Goal: Find specific page/section: Find specific page/section

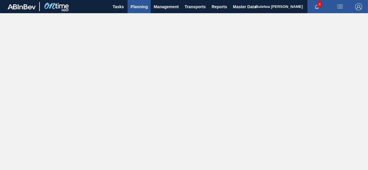
click at [139, 8] on span "Planning" at bounding box center [138, 6] width 17 height 7
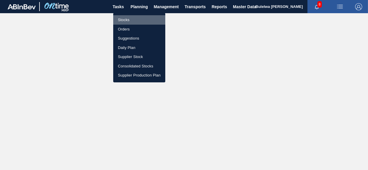
drag, startPoint x: 123, startPoint y: 20, endPoint x: 124, endPoint y: 72, distance: 51.8
click at [123, 20] on li "Stocks" at bounding box center [139, 19] width 52 height 9
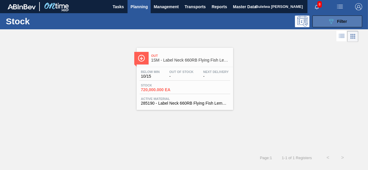
click at [334, 25] on div "089F7B8B-B2A5-4AFE-B5C0-19BA573D28AC Filter" at bounding box center [336, 21] width 19 height 7
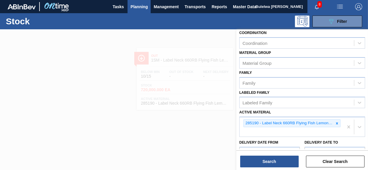
scroll to position [118, 0]
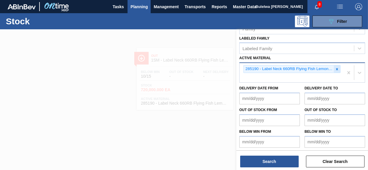
click at [337, 67] on icon at bounding box center [337, 69] width 4 height 4
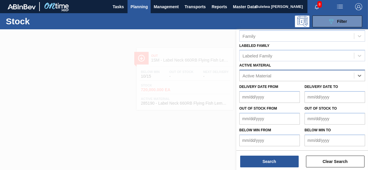
scroll to position [110, 0]
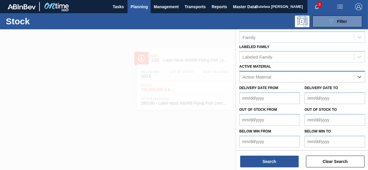
paste Material "284715"
type Material "284715"
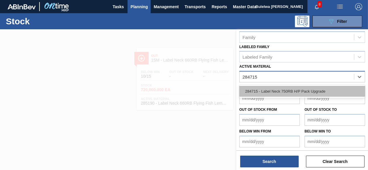
click at [279, 92] on div "284715 - Label Neck 750RB H/P Pack Upgrade" at bounding box center [302, 91] width 126 height 11
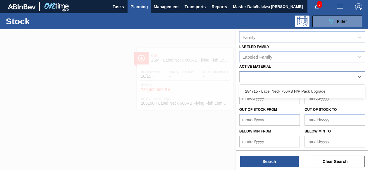
scroll to position [111, 0]
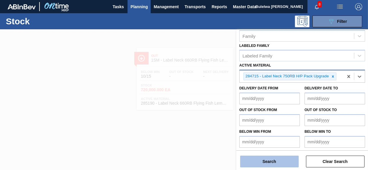
click at [270, 161] on button "Search" at bounding box center [269, 161] width 58 height 12
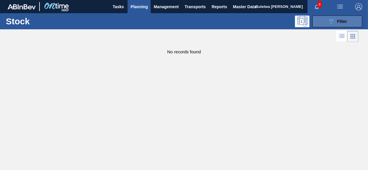
click at [321, 22] on button "089F7B8B-B2A5-4AFE-B5C0-19BA573D28AC Filter" at bounding box center [337, 21] width 50 height 12
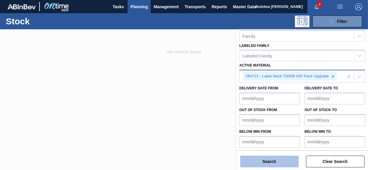
click at [258, 161] on button "Search" at bounding box center [269, 161] width 58 height 12
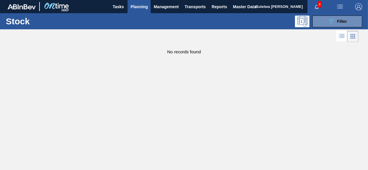
click at [141, 5] on span "Planning" at bounding box center [138, 6] width 17 height 7
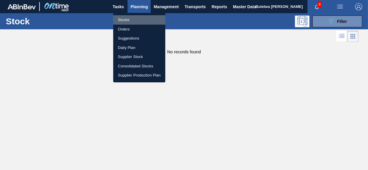
click at [127, 19] on li "Stocks" at bounding box center [139, 19] width 52 height 9
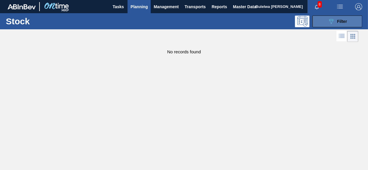
click at [320, 21] on button "089F7B8B-B2A5-4AFE-B5C0-19BA573D28AC Filter" at bounding box center [337, 21] width 50 height 12
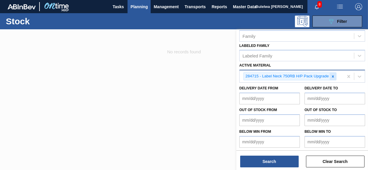
click at [332, 75] on icon at bounding box center [333, 76] width 4 height 4
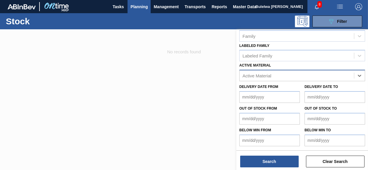
scroll to position [110, 0]
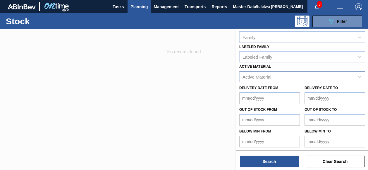
click at [213, 68] on div at bounding box center [184, 114] width 368 height 170
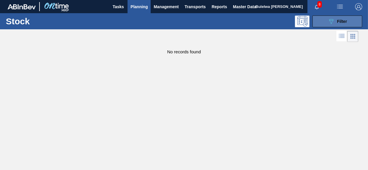
click at [324, 24] on button "089F7B8B-B2A5-4AFE-B5C0-19BA573D28AC Filter" at bounding box center [337, 21] width 50 height 12
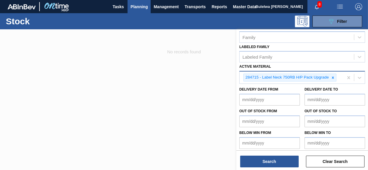
click at [332, 76] on icon at bounding box center [333, 77] width 2 height 2
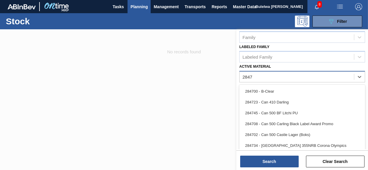
type Material "2847"
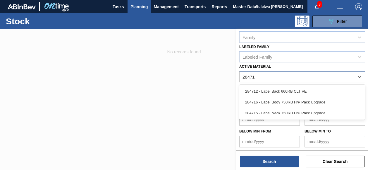
type Material "284715"
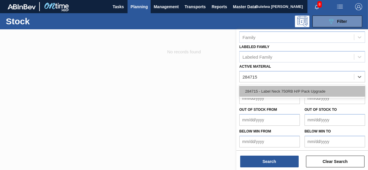
click at [301, 91] on div "284715 - Label Neck 750RB H/P Pack Upgrade" at bounding box center [302, 91] width 126 height 11
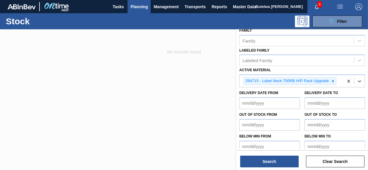
scroll to position [111, 0]
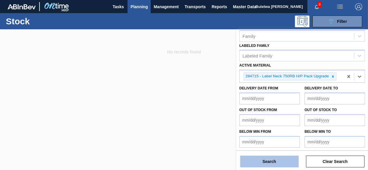
click at [263, 163] on button "Search" at bounding box center [269, 161] width 58 height 12
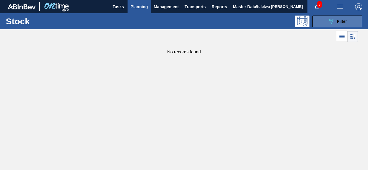
click at [333, 21] on icon "089F7B8B-B2A5-4AFE-B5C0-19BA573D28AC" at bounding box center [330, 21] width 7 height 7
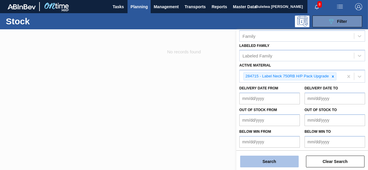
click at [267, 163] on button "Search" at bounding box center [269, 161] width 58 height 12
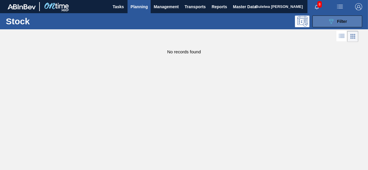
click at [326, 17] on button "089F7B8B-B2A5-4AFE-B5C0-19BA573D28AC Filter" at bounding box center [337, 21] width 50 height 12
